Goal: Transaction & Acquisition: Purchase product/service

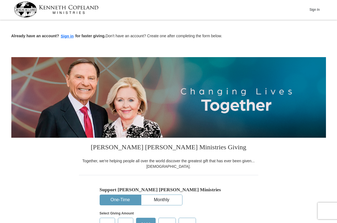
scroll to position [1, 0]
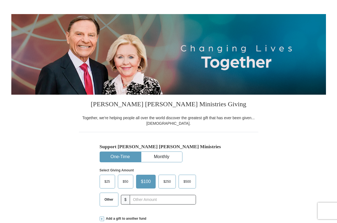
click at [110, 183] on span "$25" at bounding box center [107, 181] width 11 height 8
click at [0, 0] on input "$25" at bounding box center [0, 0] width 0 height 0
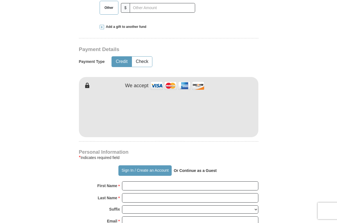
scroll to position [236, 0]
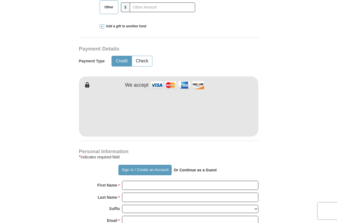
click at [193, 171] on p "Or Continue as a Guest" at bounding box center [195, 169] width 47 height 9
click at [151, 185] on input "First Name *" at bounding box center [190, 185] width 136 height 9
click at [251, 184] on input "First Name *" at bounding box center [190, 185] width 136 height 9
type input "[PERSON_NAME]"
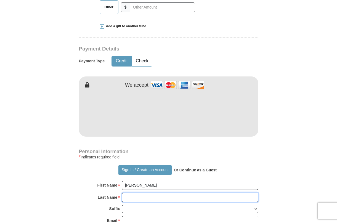
type input "[PERSON_NAME]"
type input "[STREET_ADDRESS]"
type input "Minnetonka"
select select "MN"
type input "55345"
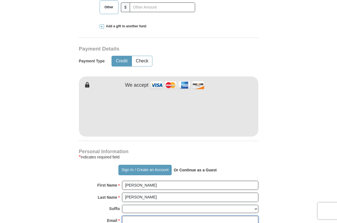
type input "[EMAIL_ADDRESS][DOMAIN_NAME]"
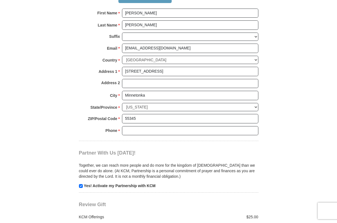
scroll to position [409, 0]
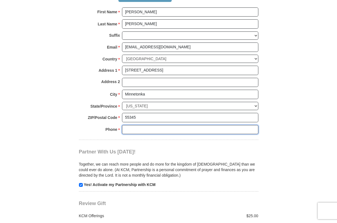
click at [251, 125] on input "Phone * *" at bounding box center [190, 129] width 136 height 9
type input "6129657220"
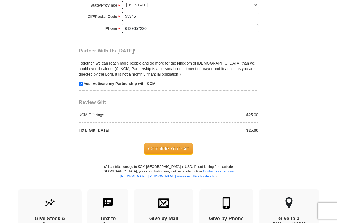
scroll to position [510, 0]
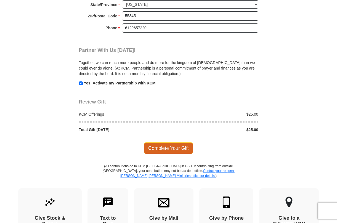
click at [183, 142] on span "Complete Your Gift" at bounding box center [168, 148] width 49 height 12
